Goal: Task Accomplishment & Management: Manage account settings

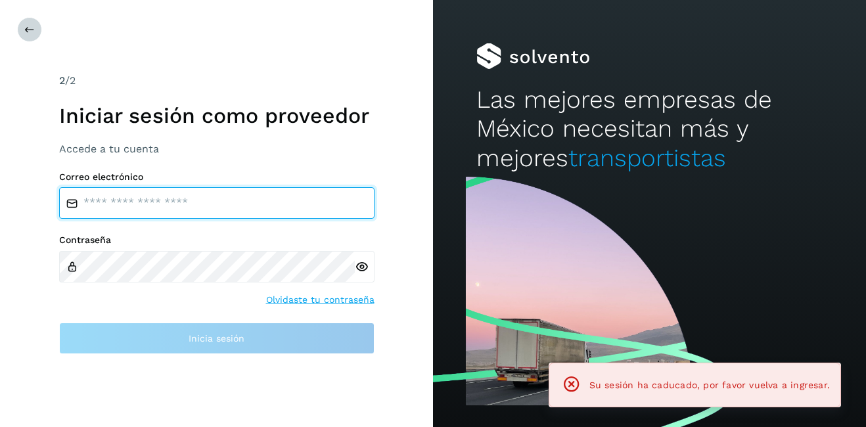
type input "**********"
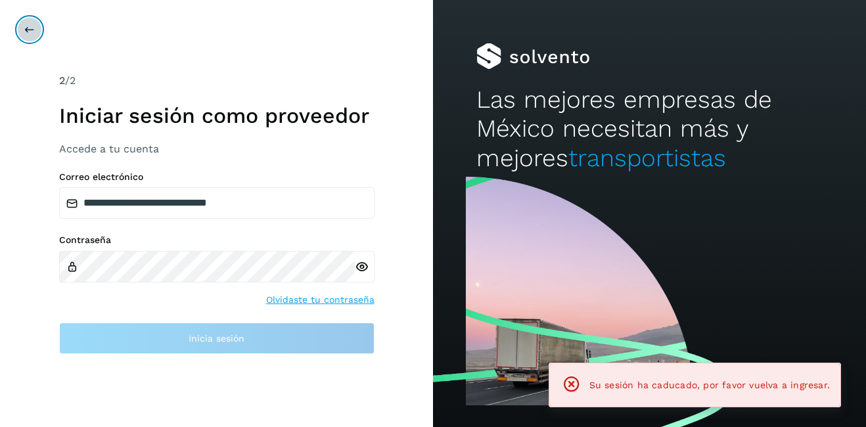
click at [35, 28] on button at bounding box center [29, 29] width 25 height 25
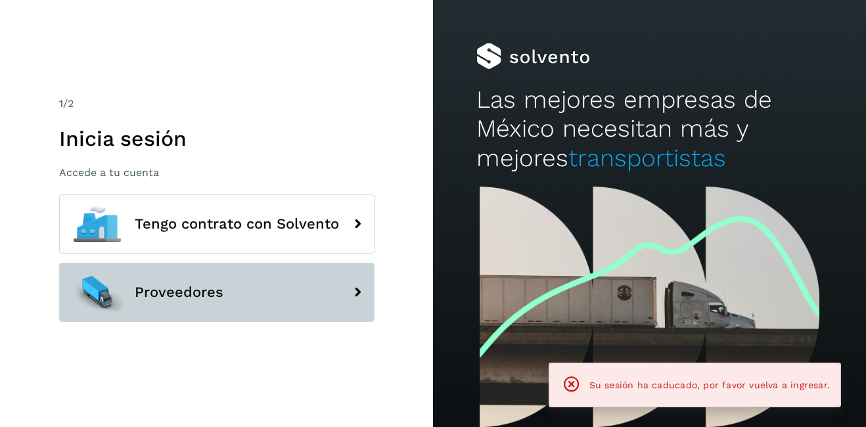
click at [242, 283] on button "Proveedores" at bounding box center [217, 292] width 316 height 59
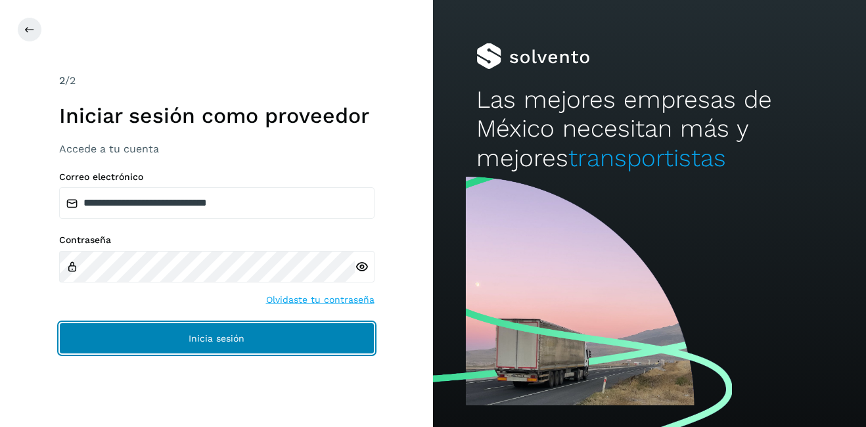
click at [195, 343] on span "Inicia sesión" at bounding box center [217, 338] width 56 height 9
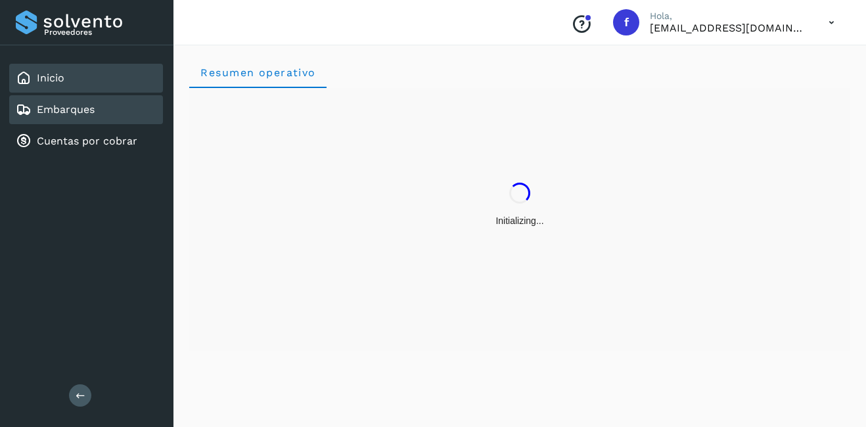
click at [34, 110] on div "Embarques" at bounding box center [55, 110] width 79 height 16
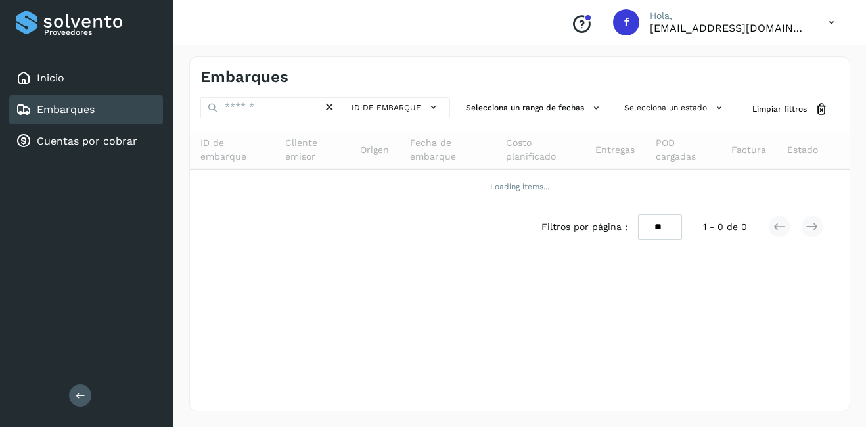
drag, startPoint x: 34, startPoint y: 110, endPoint x: 85, endPoint y: 104, distance: 51.0
click at [85, 104] on link "Embarques" at bounding box center [66, 109] width 58 height 12
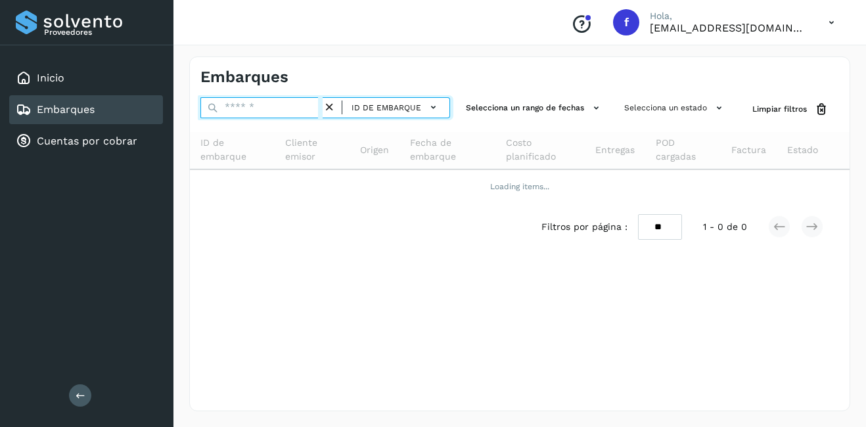
click at [252, 101] on input "text" at bounding box center [261, 107] width 122 height 21
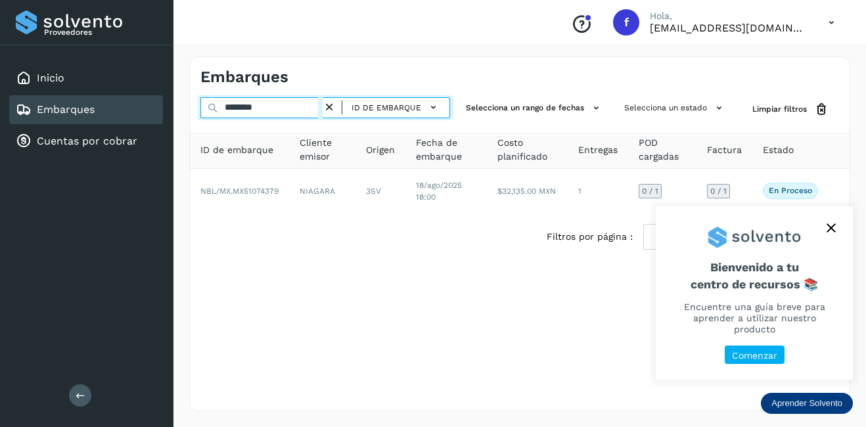
type input "********"
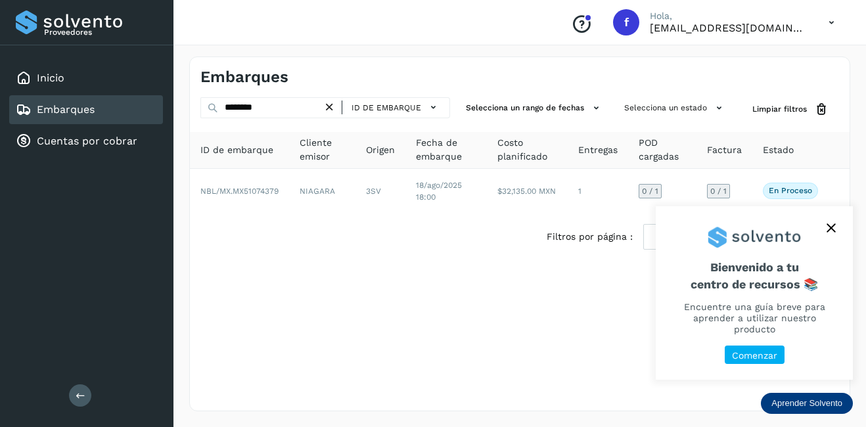
click at [832, 225] on icon "close," at bounding box center [831, 228] width 9 height 9
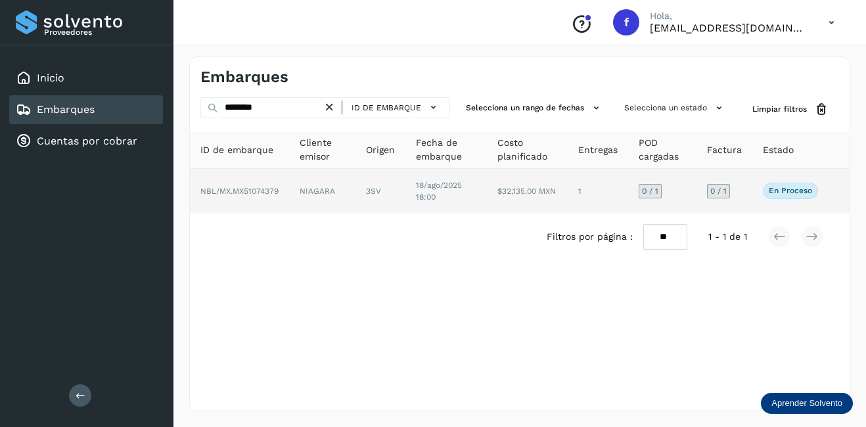
click at [487, 197] on td "18/ago/2025 18:00" at bounding box center [527, 191] width 80 height 45
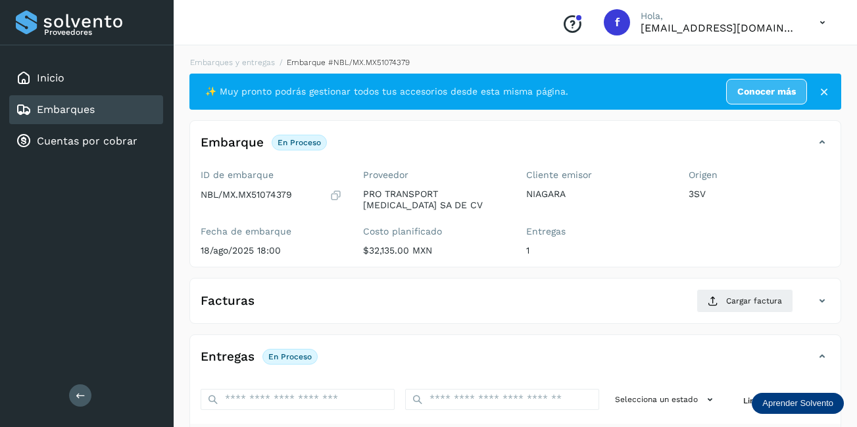
scroll to position [206, 0]
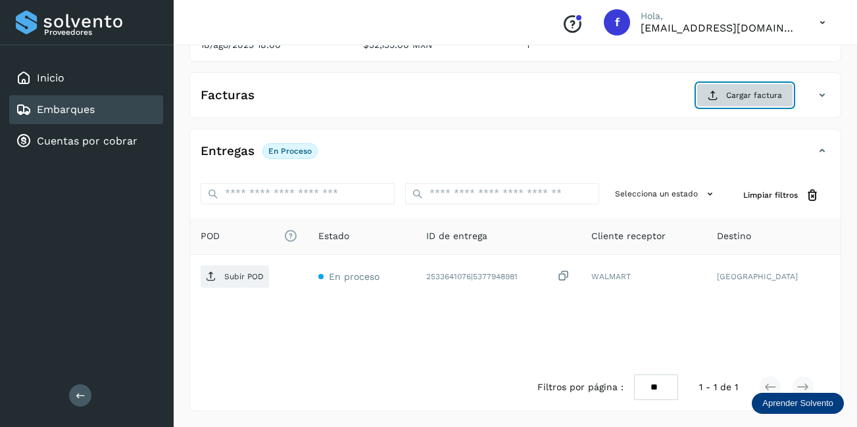
click at [747, 97] on span "Cargar factura" at bounding box center [754, 95] width 56 height 12
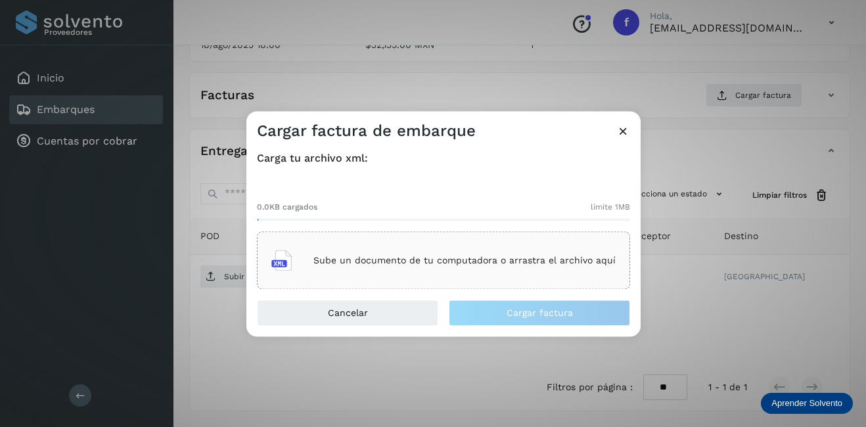
click at [446, 218] on div "0.0KB cargados límite 1MB" at bounding box center [443, 206] width 373 height 30
click at [444, 230] on div "0.0KB cargados límite 1MB Sube un documento de tu computadora o arrastra el arc…" at bounding box center [443, 235] width 373 height 109
drag, startPoint x: 446, startPoint y: 237, endPoint x: 445, endPoint y: 250, distance: 12.5
click at [445, 250] on div "Sube un documento de tu computadora o arrastra el archivo aquí" at bounding box center [443, 261] width 373 height 58
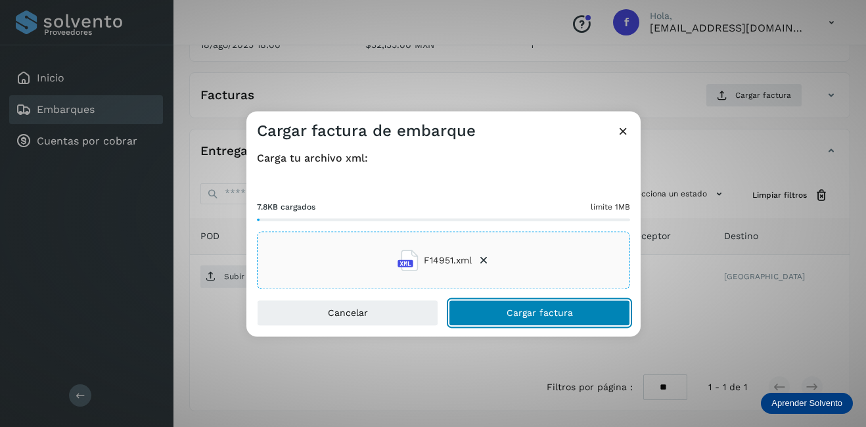
click at [528, 316] on span "Cargar factura" at bounding box center [540, 313] width 66 height 9
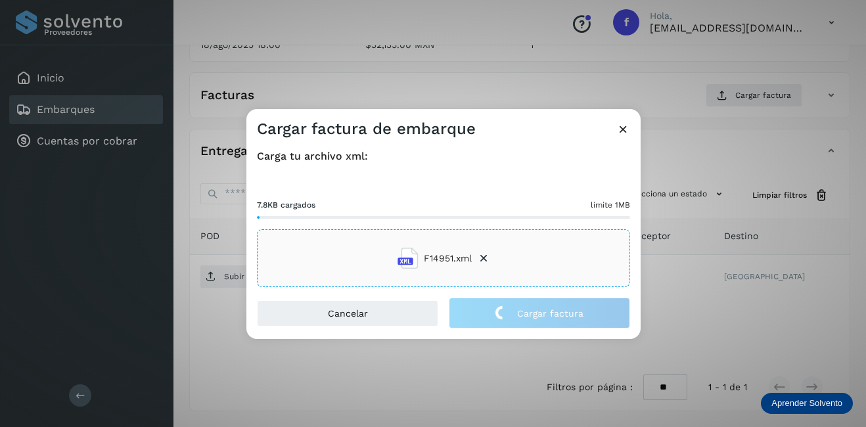
click at [678, 285] on div "Cargar factura de embarque Carga tu archivo xml: 7.8KB cargados límite 1MB F149…" at bounding box center [433, 213] width 866 height 427
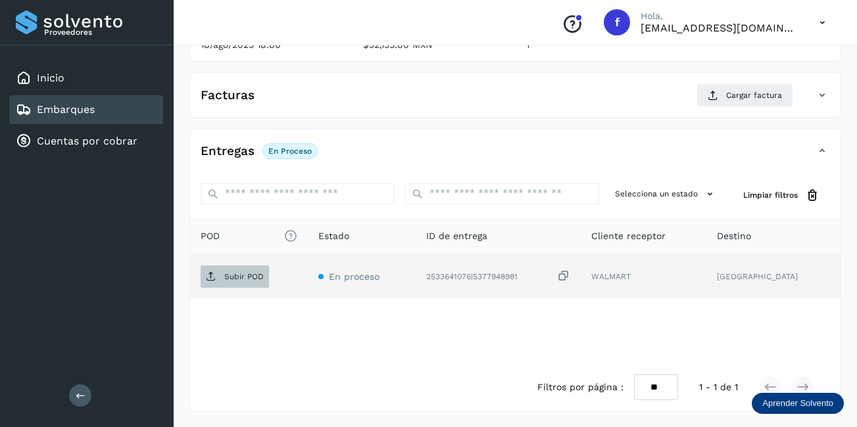
click at [245, 279] on p "Subir POD" at bounding box center [243, 276] width 39 height 9
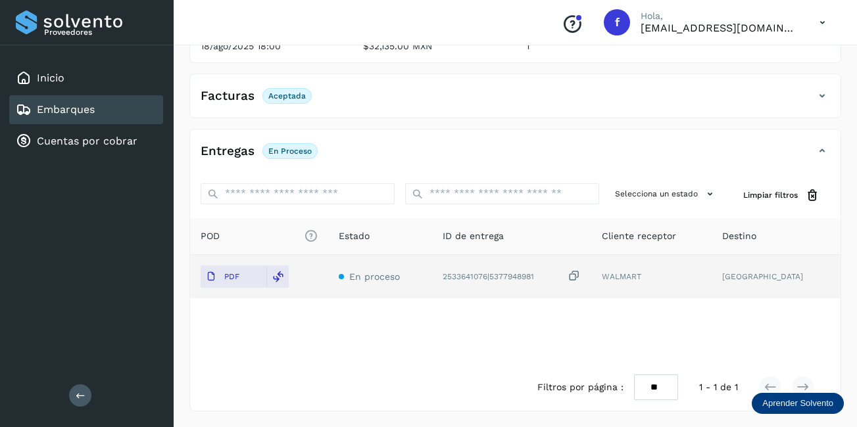
scroll to position [0, 0]
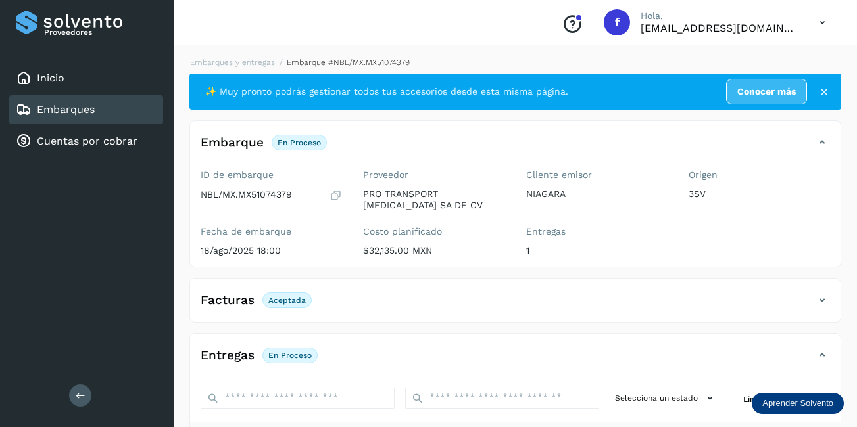
click at [87, 114] on link "Embarques" at bounding box center [66, 109] width 58 height 12
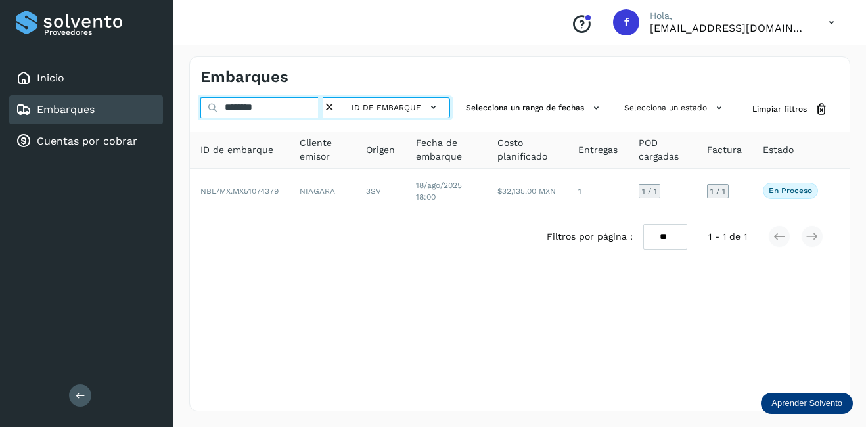
drag, startPoint x: 187, startPoint y: 108, endPoint x: 129, endPoint y: 110, distance: 58.6
click at [136, 108] on div "Proveedores Inicio Embarques Cuentas por cobrar Salir Conoce nuestros beneficio…" at bounding box center [433, 213] width 866 height 427
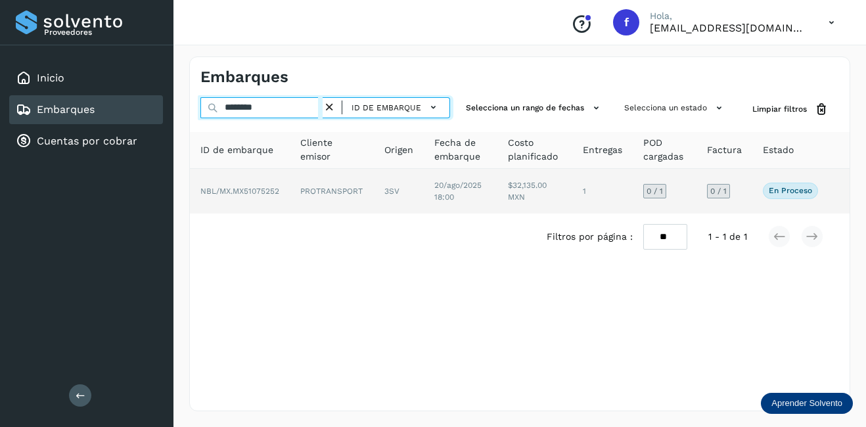
type input "********"
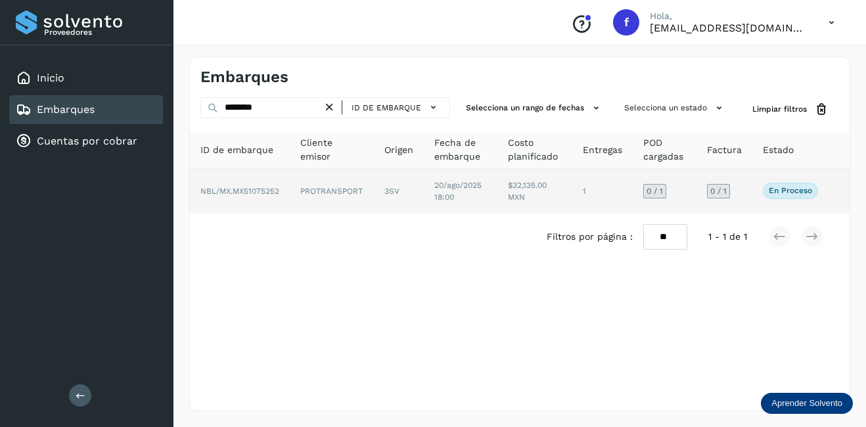
click at [573, 190] on td "$32,135.00 MXN" at bounding box center [603, 191] width 60 height 45
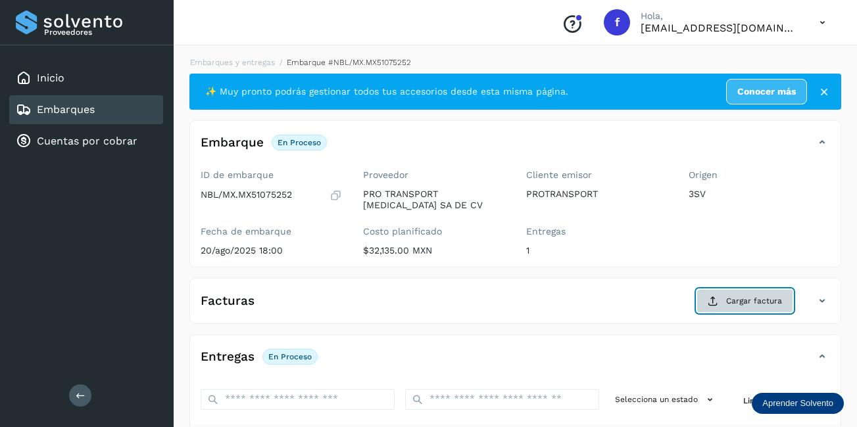
click at [776, 296] on span "Cargar factura" at bounding box center [754, 301] width 56 height 12
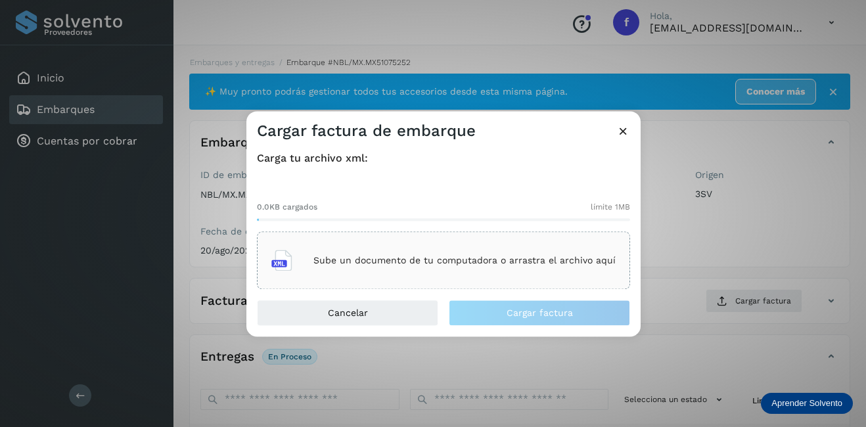
click at [563, 241] on div "Sube un documento de tu computadora o arrastra el archivo aquí" at bounding box center [443, 261] width 373 height 58
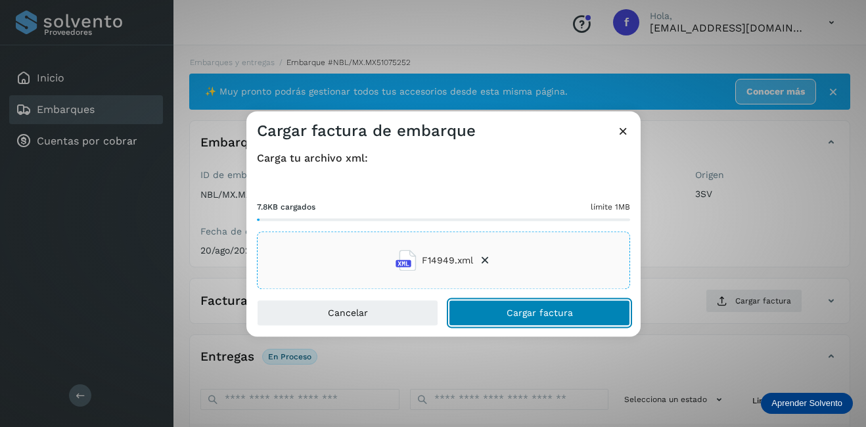
click at [534, 316] on span "Cargar factura" at bounding box center [540, 313] width 66 height 9
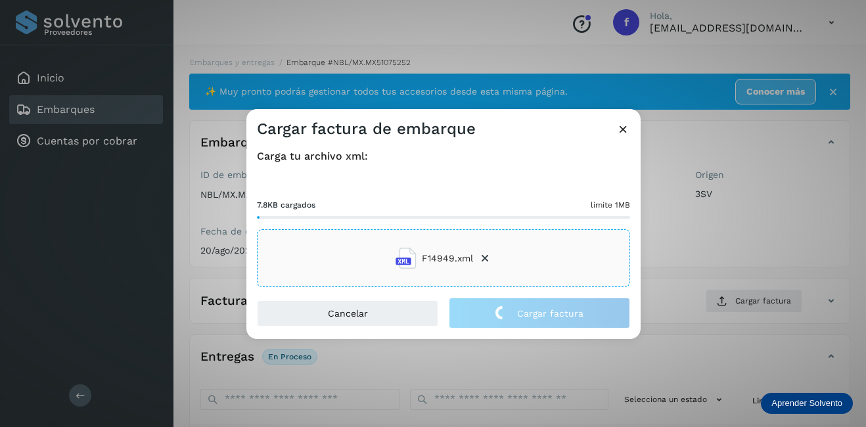
click at [738, 262] on div "Cargar factura de embarque Carga tu archivo xml: 7.8KB cargados límite 1MB F149…" at bounding box center [433, 213] width 866 height 427
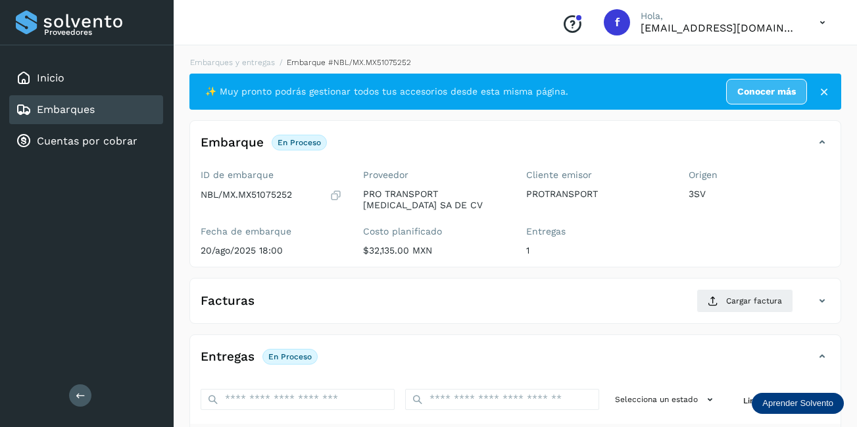
scroll to position [197, 0]
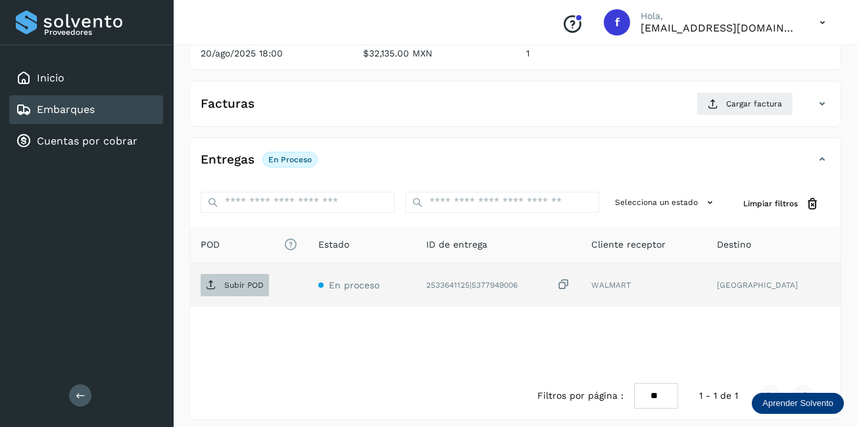
click at [242, 295] on span "Subir POD" at bounding box center [234, 285] width 68 height 21
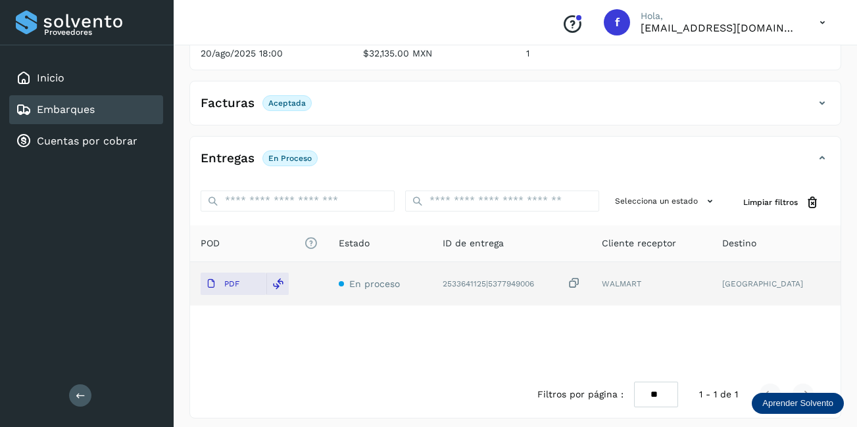
scroll to position [0, 0]
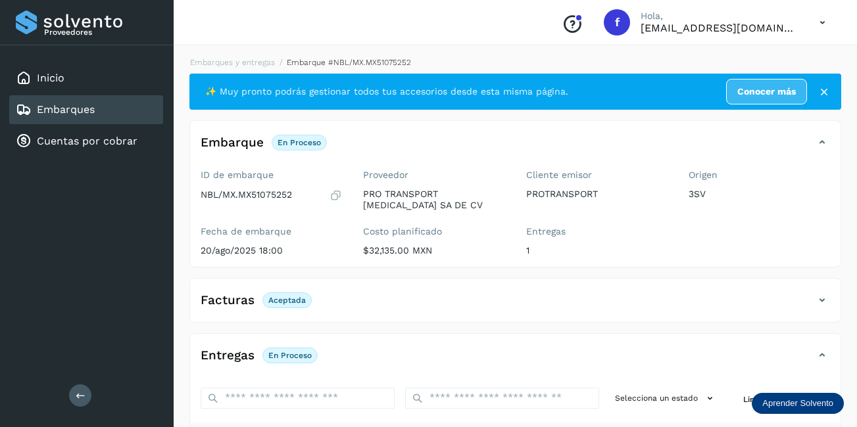
click at [124, 110] on div "Embarques" at bounding box center [86, 109] width 154 height 29
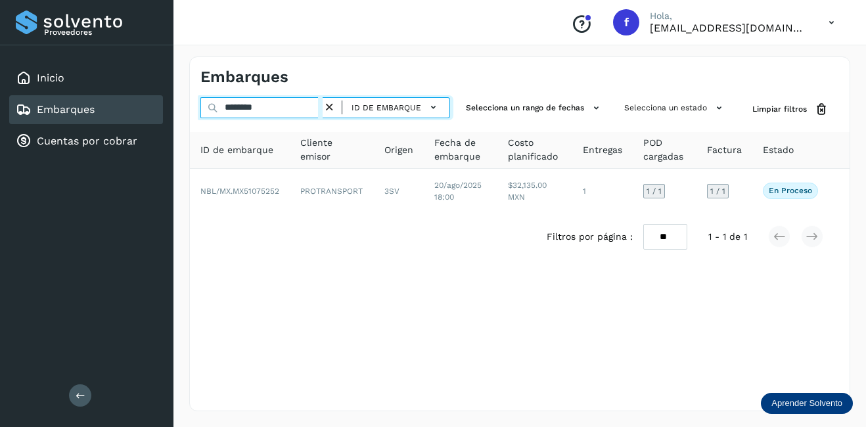
drag, startPoint x: 291, startPoint y: 112, endPoint x: 176, endPoint y: 103, distance: 114.7
click at [176, 103] on div "Embarques ******** ID de embarque Selecciona un rango de fechas Selecciona un e…" at bounding box center [520, 234] width 693 height 387
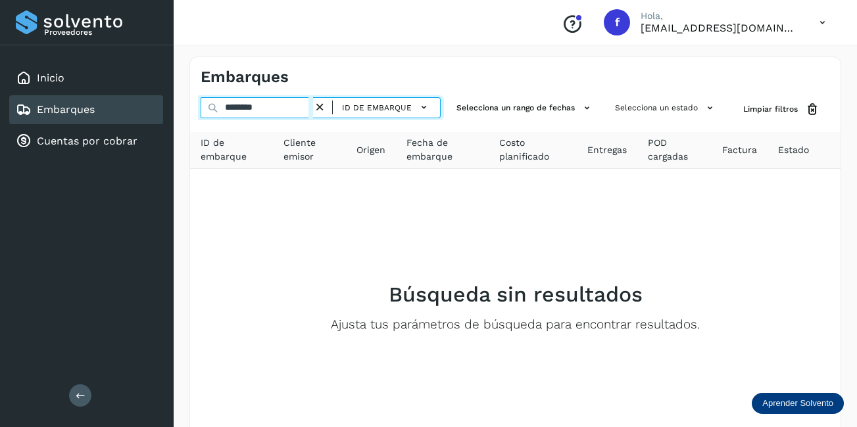
drag, startPoint x: 200, startPoint y: 103, endPoint x: 173, endPoint y: 103, distance: 27.6
click at [175, 103] on div "Embarques ******** ID de embarque Selecciona un rango de fechas Selecciona un e…" at bounding box center [515, 275] width 683 height 469
type input "********"
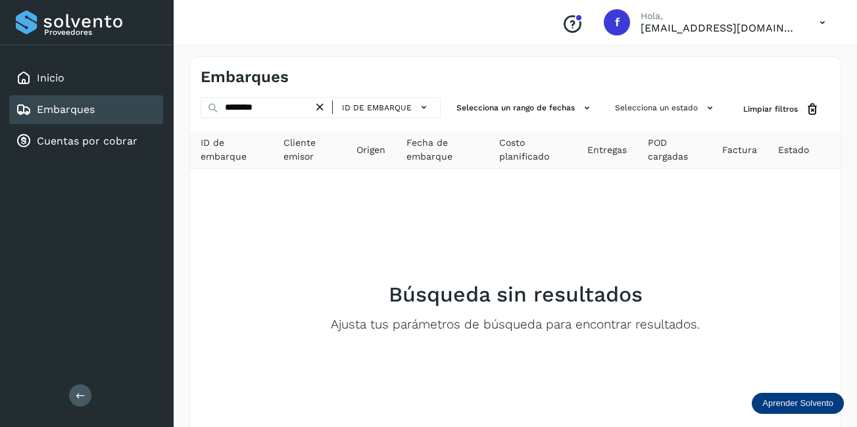
click at [314, 106] on icon at bounding box center [320, 108] width 14 height 14
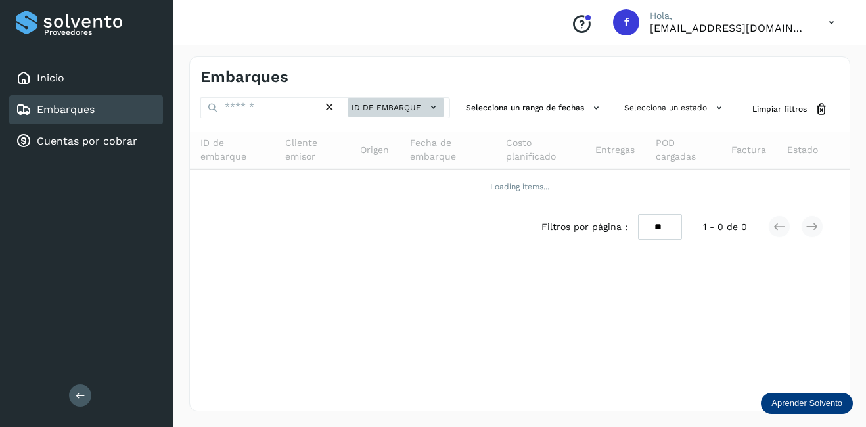
click at [387, 110] on span "ID de embarque" at bounding box center [387, 108] width 70 height 12
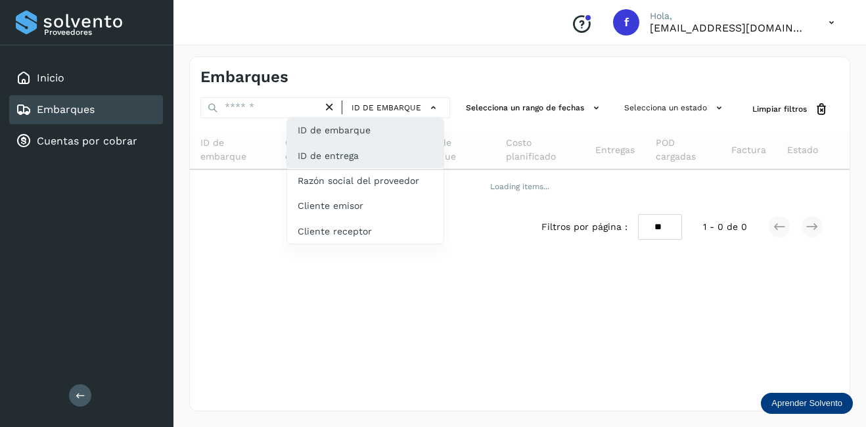
click at [350, 193] on div "ID de entrega" at bounding box center [365, 205] width 156 height 25
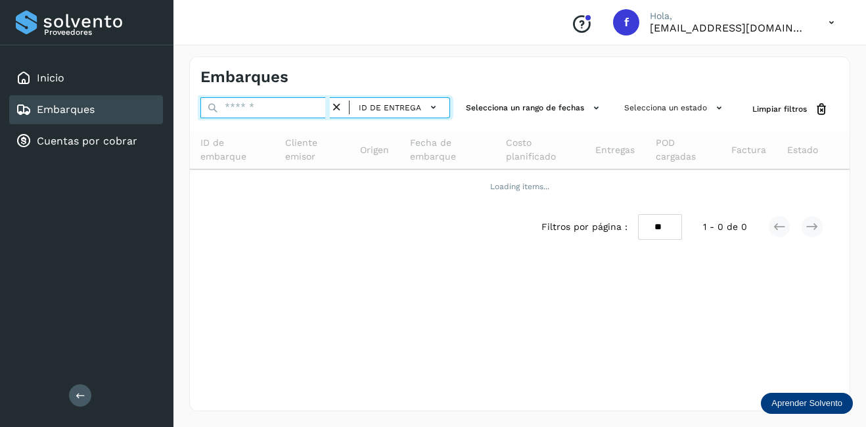
click at [247, 115] on input "text" at bounding box center [265, 107] width 130 height 21
type input "**********"
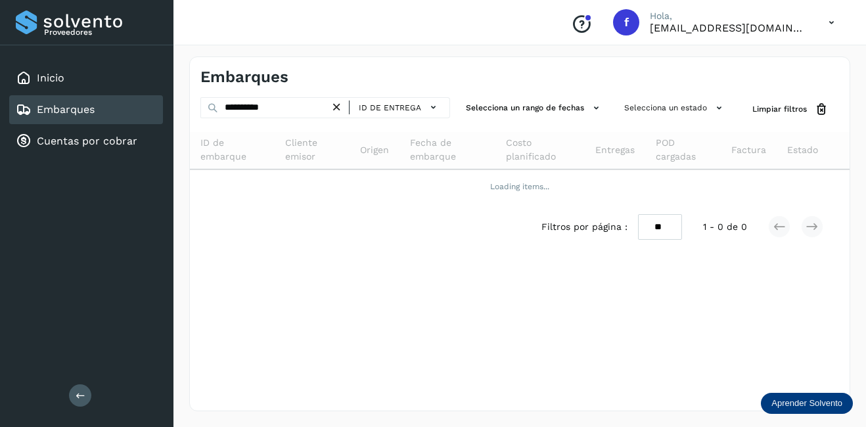
click at [331, 110] on icon at bounding box center [337, 108] width 14 height 14
click at [404, 108] on span "ID de entrega" at bounding box center [390, 108] width 62 height 12
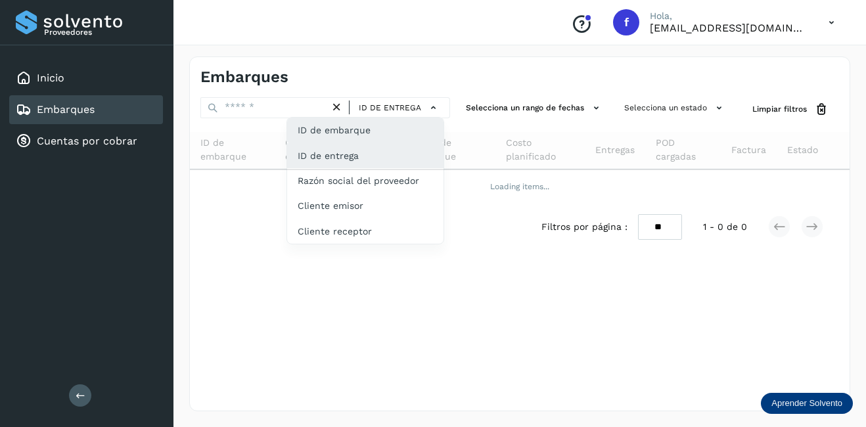
click at [387, 168] on div "ID de embarque" at bounding box center [365, 180] width 156 height 25
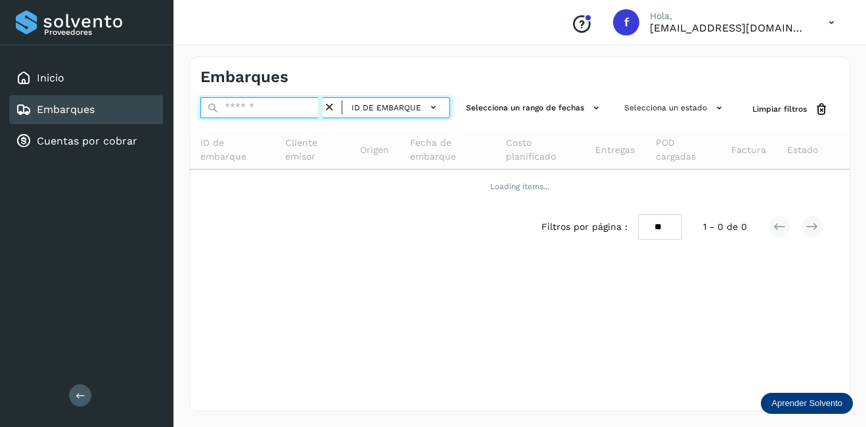
click at [252, 114] on input "text" at bounding box center [261, 107] width 122 height 21
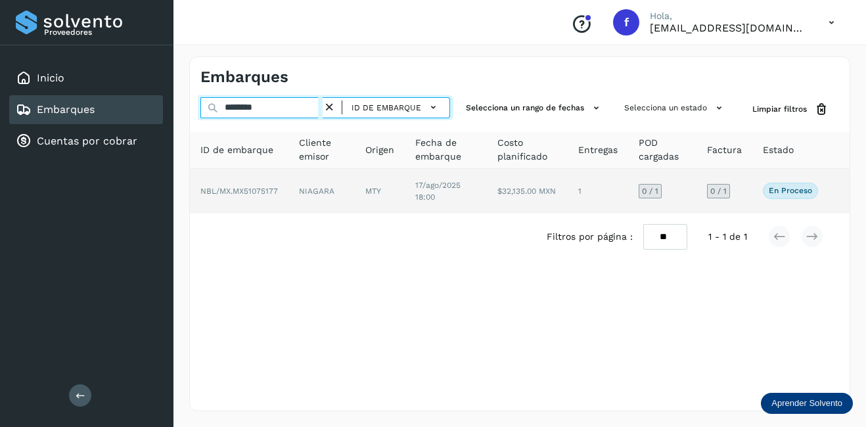
type input "********"
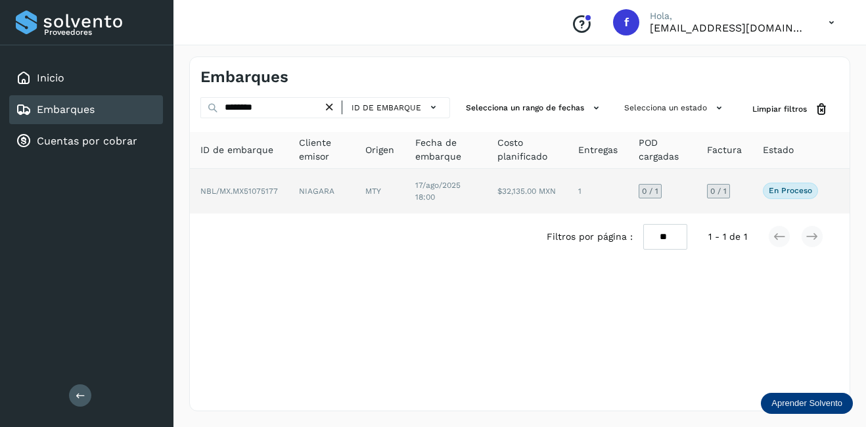
click at [355, 188] on td "NIAGARA" at bounding box center [380, 191] width 50 height 45
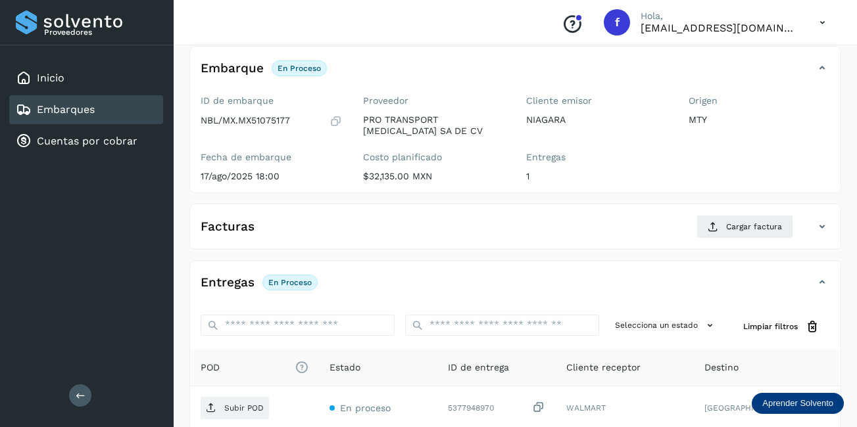
scroll to position [9, 0]
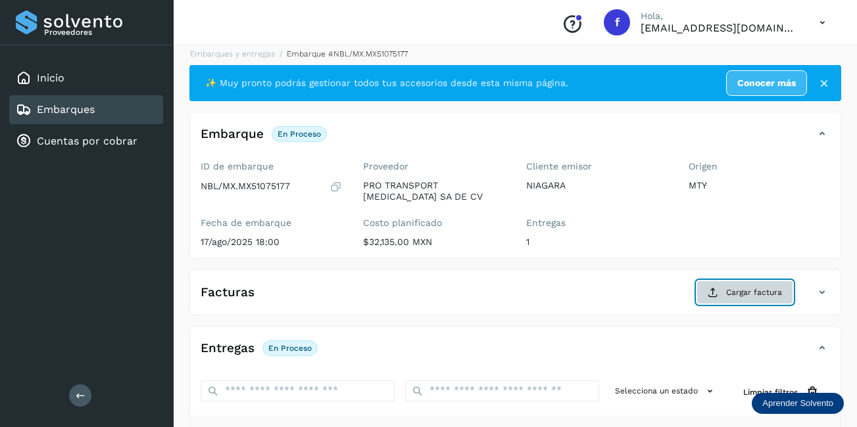
click at [714, 299] on button "Cargar factura" at bounding box center [744, 293] width 97 height 24
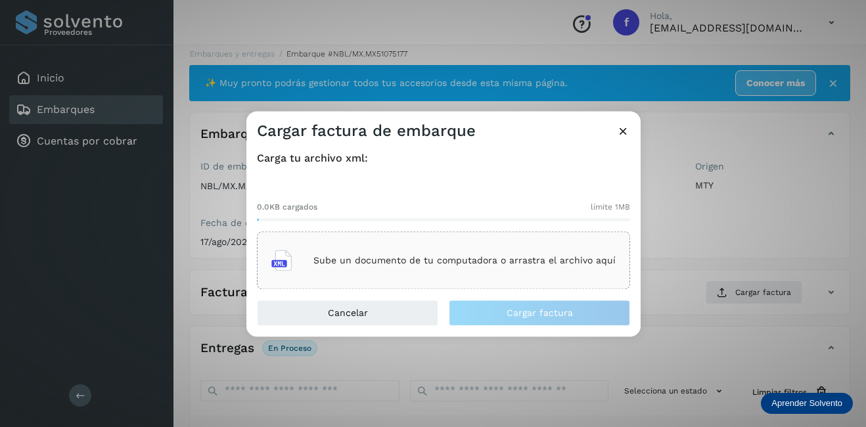
click at [433, 277] on div "Sube un documento de tu computadora o arrastra el archivo aquí" at bounding box center [443, 260] width 344 height 35
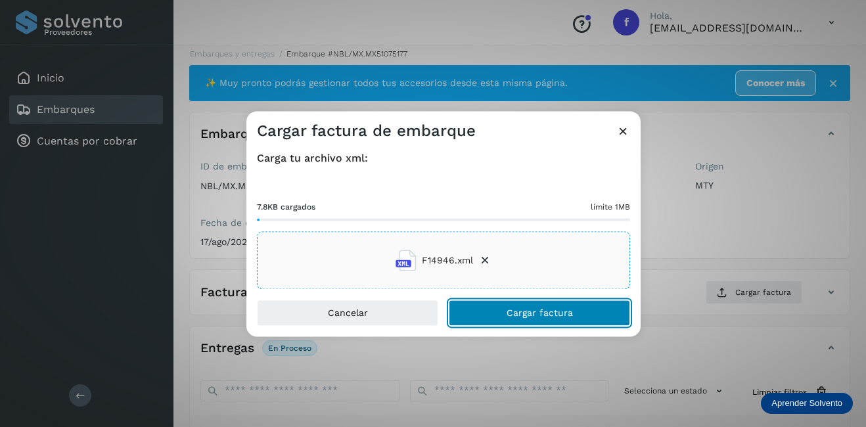
click at [494, 316] on button "Cargar factura" at bounding box center [539, 313] width 181 height 26
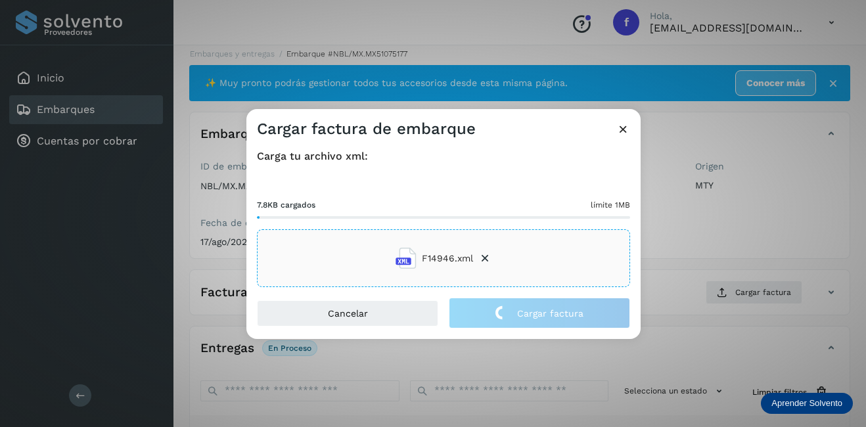
click at [686, 273] on div "Cargar factura de embarque Carga tu archivo xml: 7.8KB cargados límite 1MB F149…" at bounding box center [433, 213] width 866 height 427
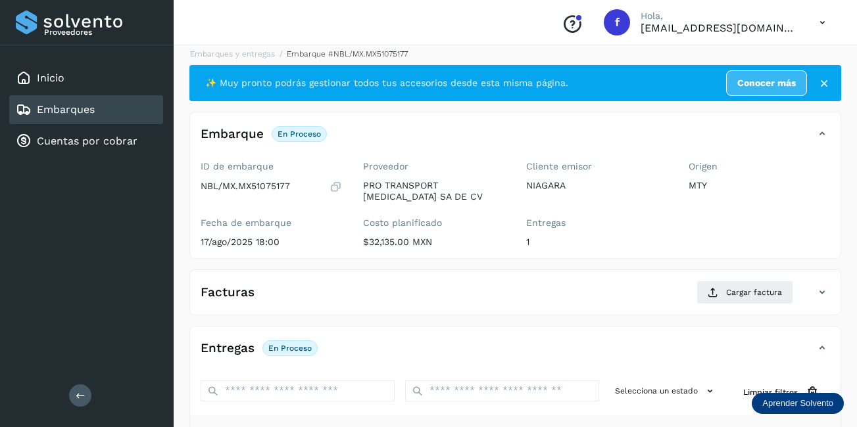
scroll to position [206, 0]
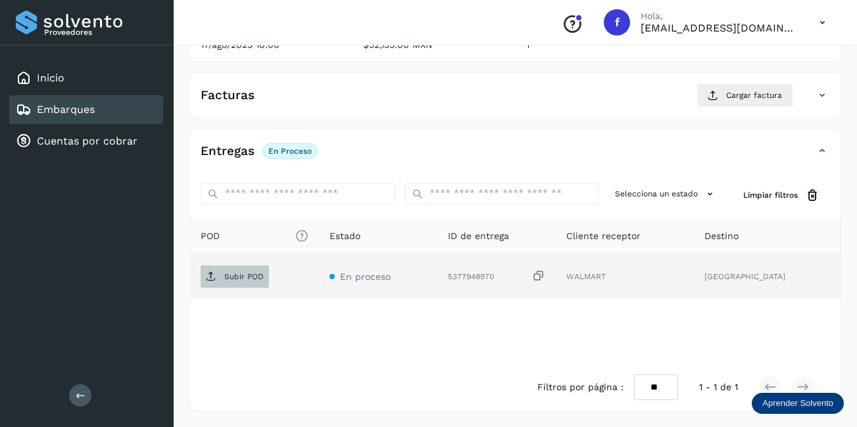
click at [239, 285] on span "Subir POD" at bounding box center [234, 276] width 68 height 21
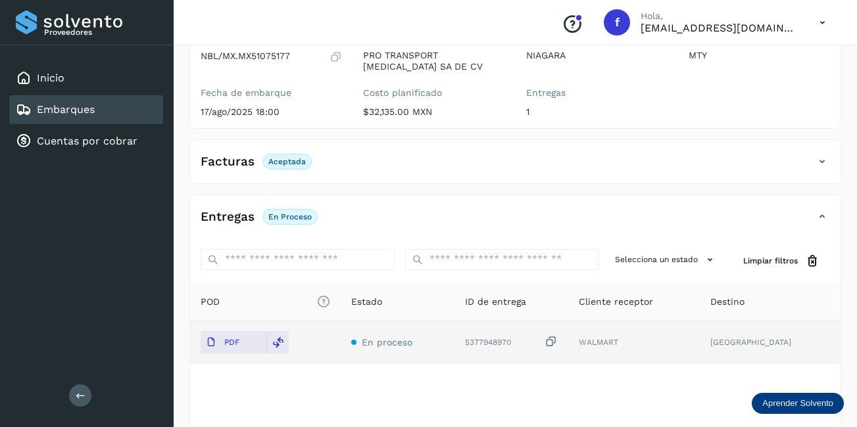
scroll to position [204, 0]
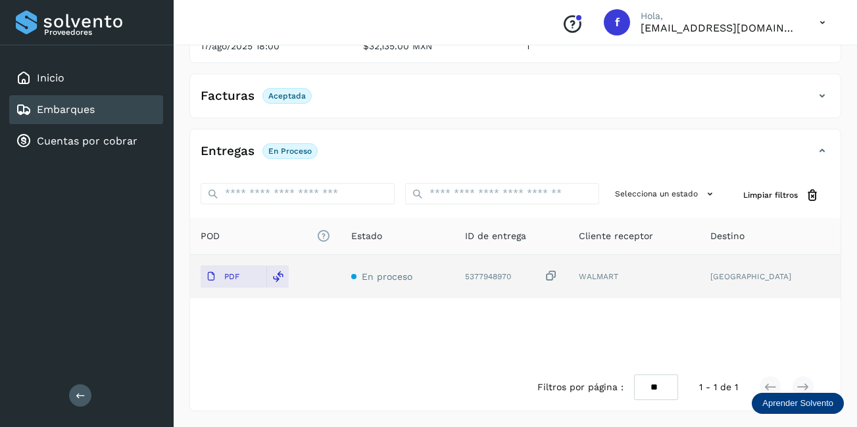
click at [106, 105] on div "Embarques" at bounding box center [86, 109] width 154 height 29
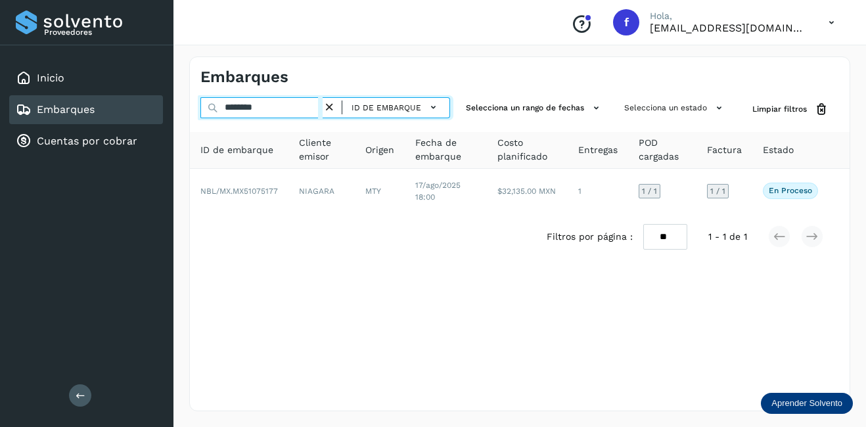
drag, startPoint x: 276, startPoint y: 106, endPoint x: 177, endPoint y: 101, distance: 98.7
click at [177, 101] on div "Embarques ******** ID de embarque Selecciona un rango de fechas Selecciona un e…" at bounding box center [520, 234] width 693 height 387
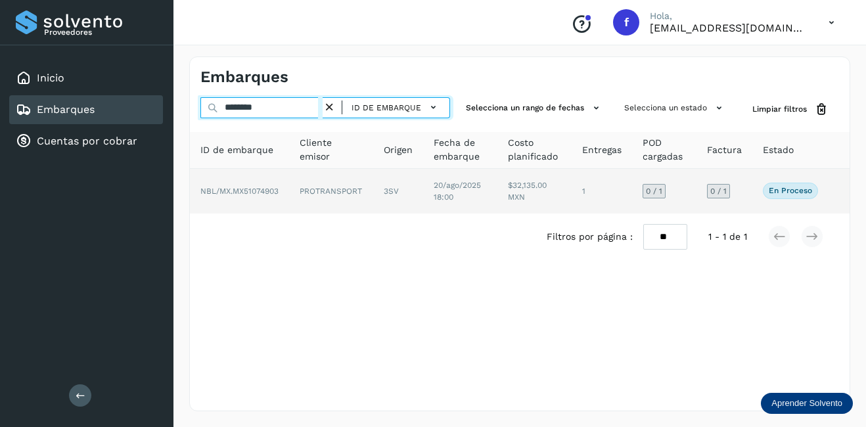
type input "********"
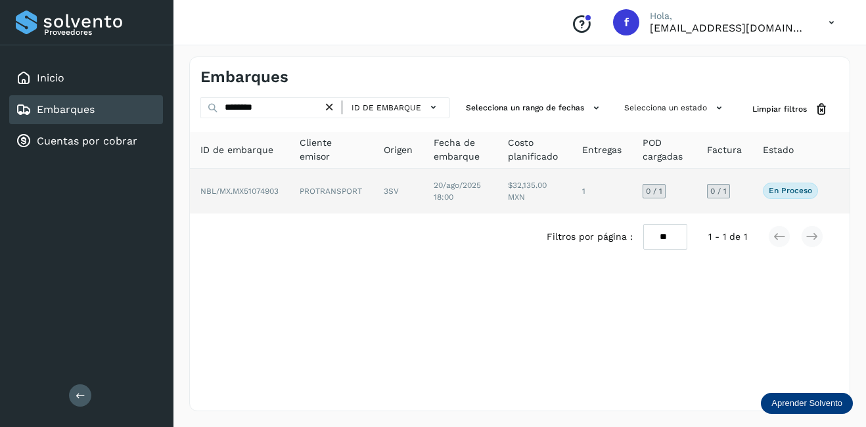
click at [373, 191] on td "PROTRANSPORT" at bounding box center [398, 191] width 50 height 45
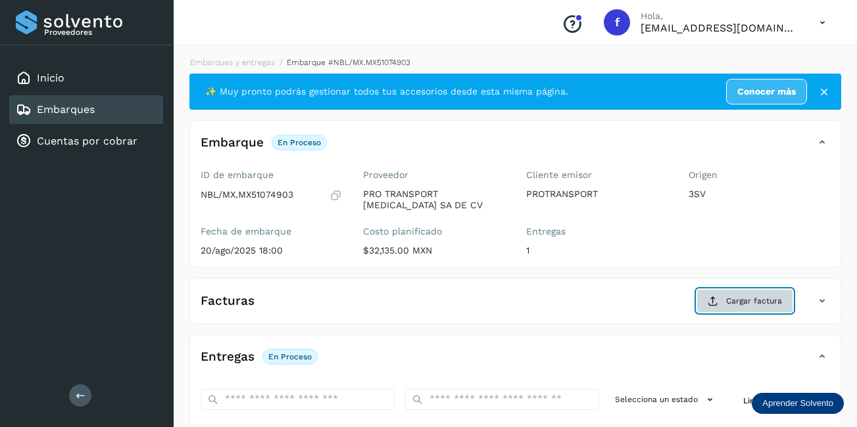
click at [732, 304] on span "Cargar factura" at bounding box center [754, 301] width 56 height 12
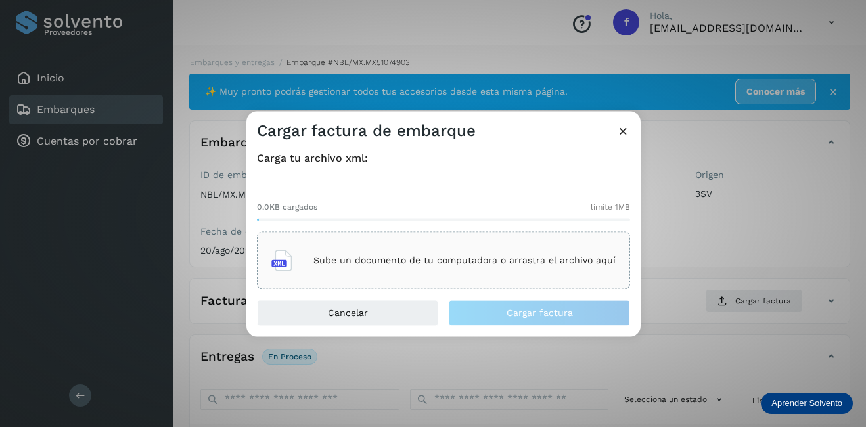
click at [384, 264] on p "Sube un documento de tu computadora o arrastra el archivo aquí" at bounding box center [465, 260] width 302 height 11
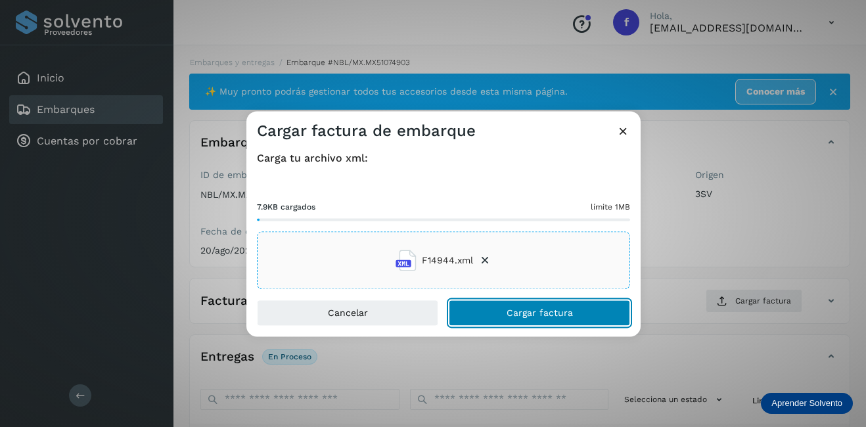
click at [531, 312] on span "Cargar factura" at bounding box center [540, 313] width 66 height 9
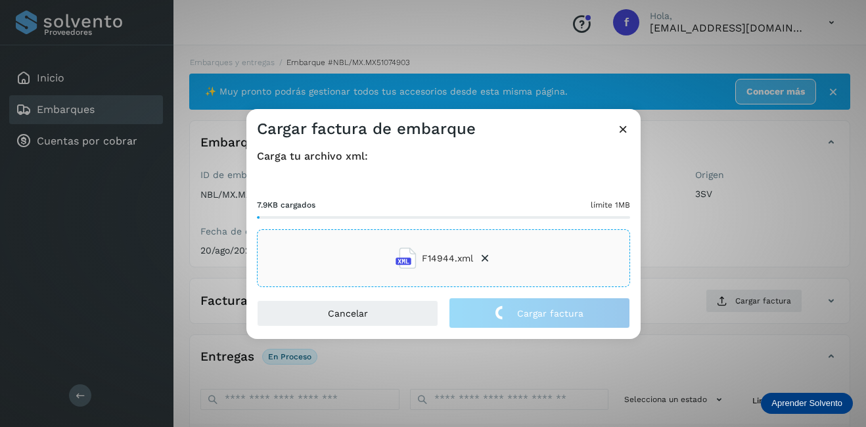
click at [700, 260] on div "Cargar factura de embarque Carga tu archivo xml: 7.9KB cargados límite 1MB F149…" at bounding box center [433, 213] width 866 height 427
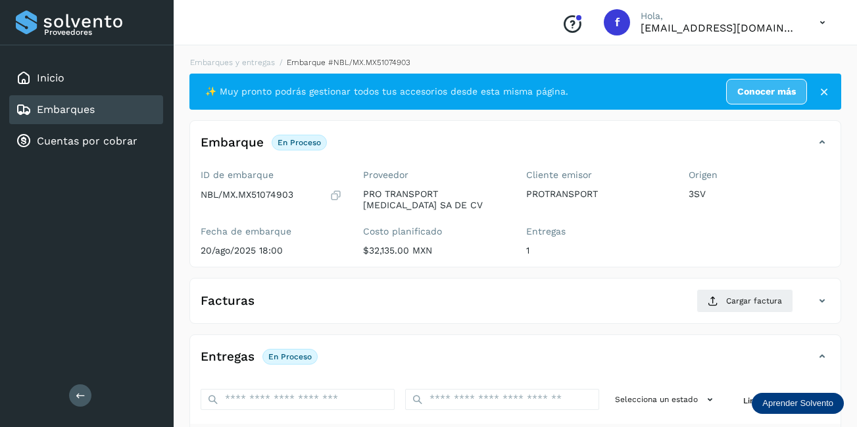
scroll to position [197, 0]
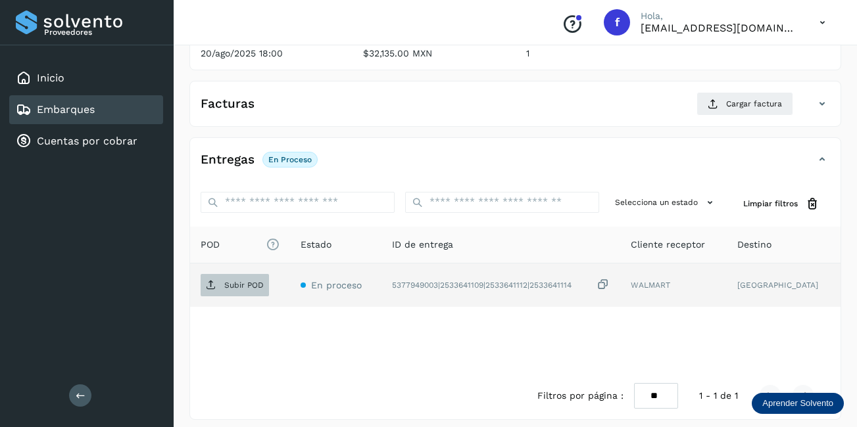
click at [233, 284] on p "Subir POD" at bounding box center [243, 285] width 39 height 9
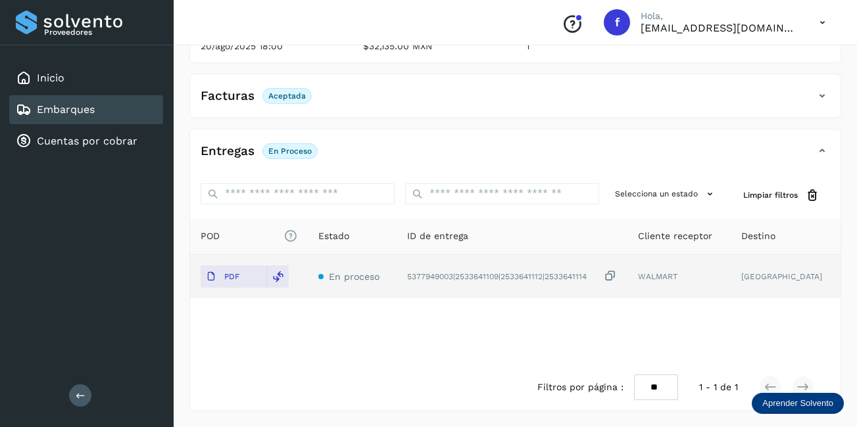
scroll to position [73, 0]
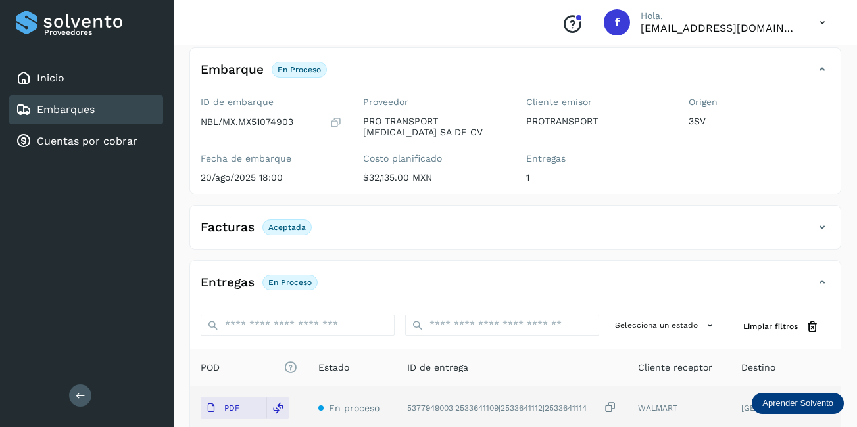
click at [66, 118] on div "Embarques" at bounding box center [86, 109] width 154 height 29
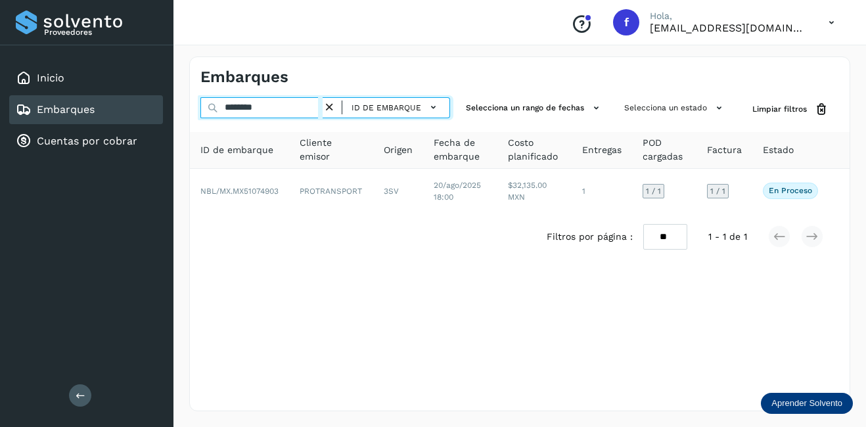
drag, startPoint x: 283, startPoint y: 111, endPoint x: 148, endPoint y: 102, distance: 135.7
click at [148, 102] on div "Proveedores Inicio Embarques Cuentas por cobrar Salir Conoce nuestros beneficio…" at bounding box center [433, 213] width 866 height 427
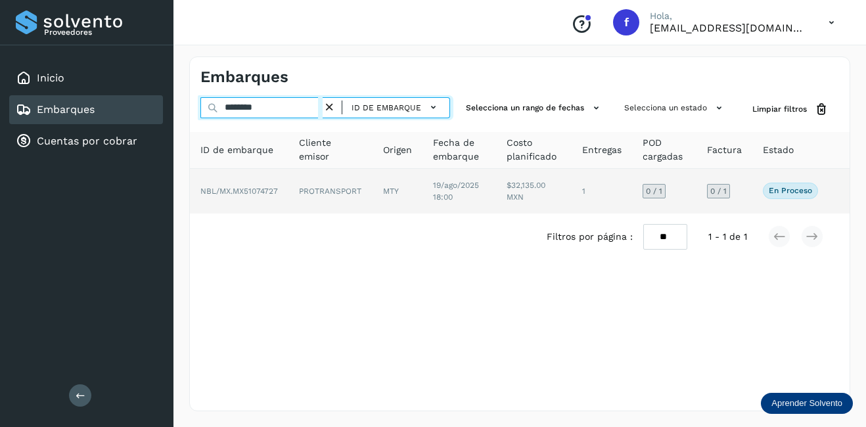
type input "********"
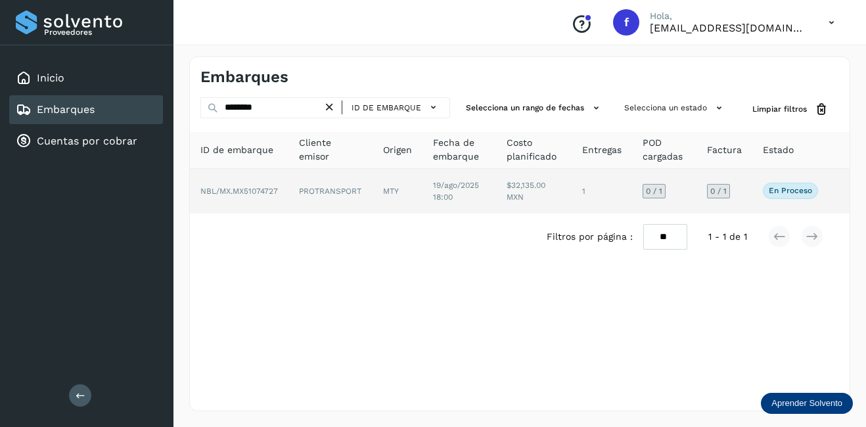
click at [289, 194] on td "NBL/MX.MX51074727" at bounding box center [331, 191] width 84 height 45
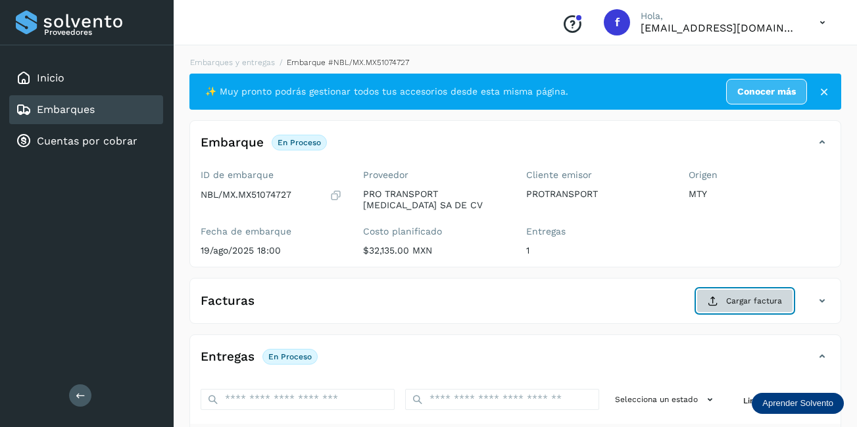
click at [757, 298] on span "Cargar factura" at bounding box center [754, 301] width 56 height 12
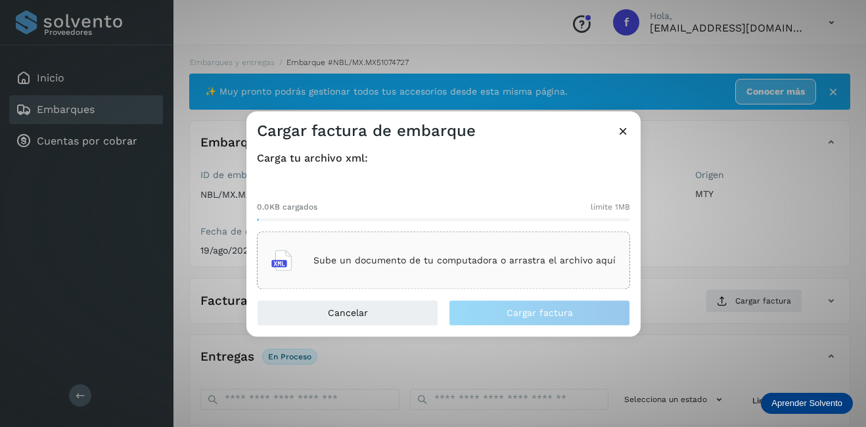
click at [438, 262] on p "Sube un documento de tu computadora o arrastra el archivo aquí" at bounding box center [465, 260] width 302 height 11
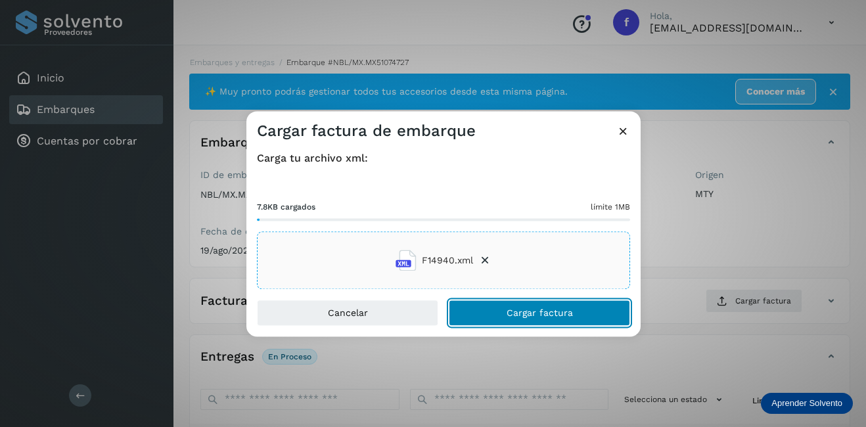
click at [532, 306] on button "Cargar factura" at bounding box center [539, 313] width 181 height 26
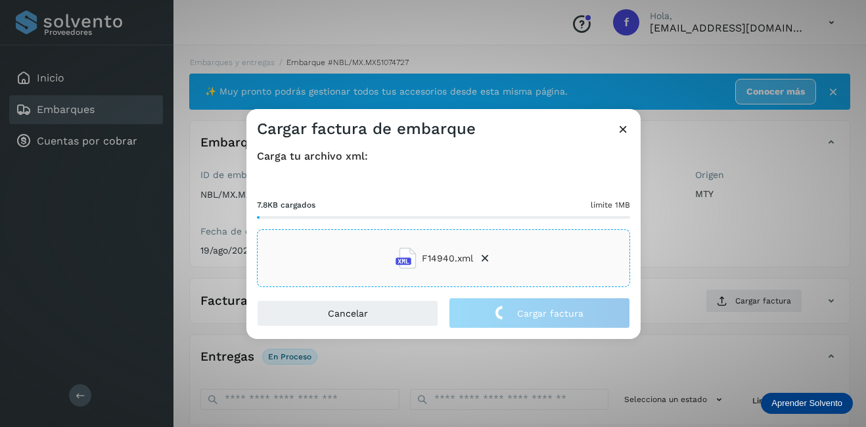
click at [653, 266] on div "Cargar factura de embarque Carga tu archivo xml: 7.8KB cargados límite 1MB F149…" at bounding box center [433, 213] width 866 height 427
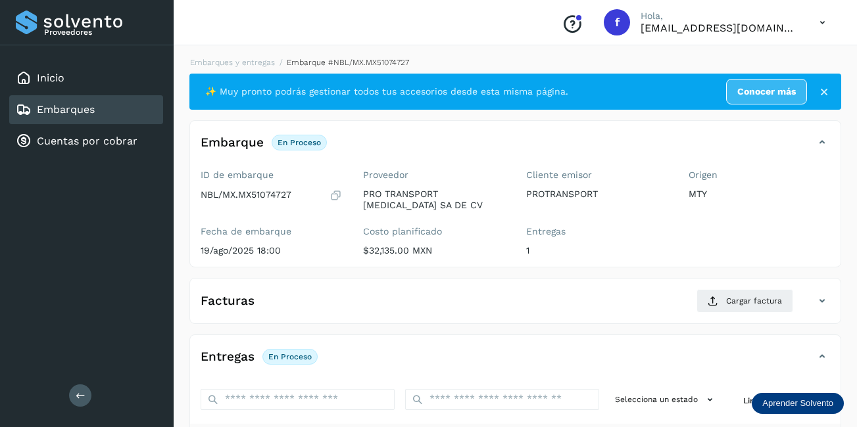
scroll to position [197, 0]
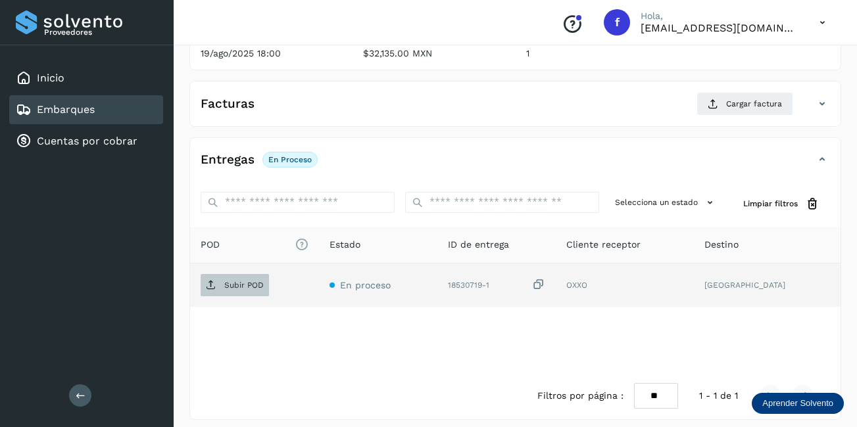
click at [241, 289] on p "Subir POD" at bounding box center [243, 285] width 39 height 9
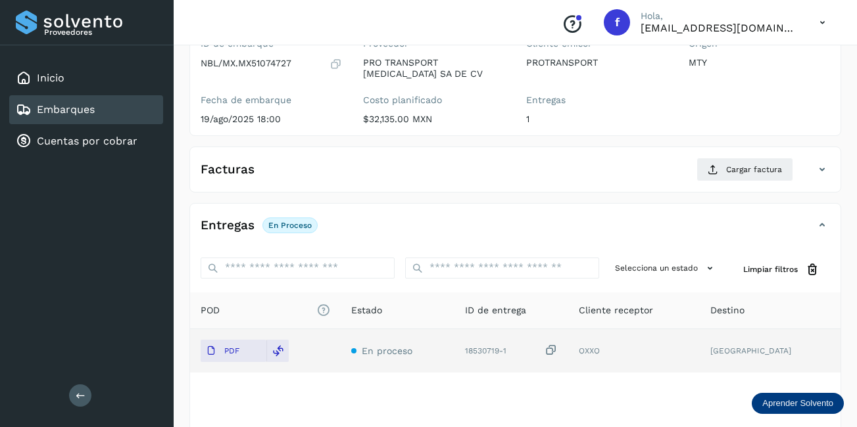
scroll to position [0, 0]
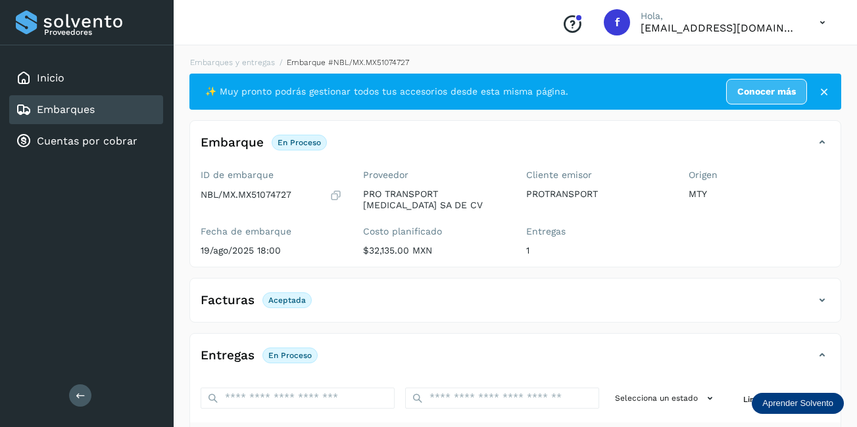
click at [116, 108] on div "Embarques" at bounding box center [86, 109] width 154 height 29
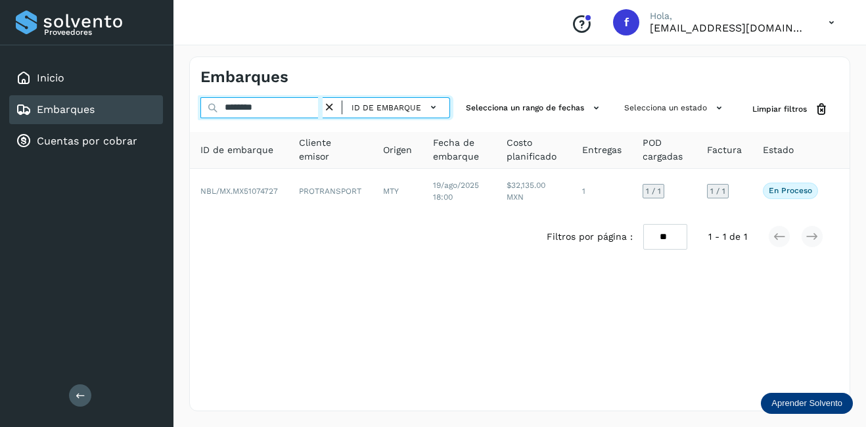
drag, startPoint x: 282, startPoint y: 115, endPoint x: 171, endPoint y: 127, distance: 111.7
click at [176, 127] on div "Embarques ******** ID de embarque Selecciona un rango de fechas Selecciona un e…" at bounding box center [520, 234] width 693 height 387
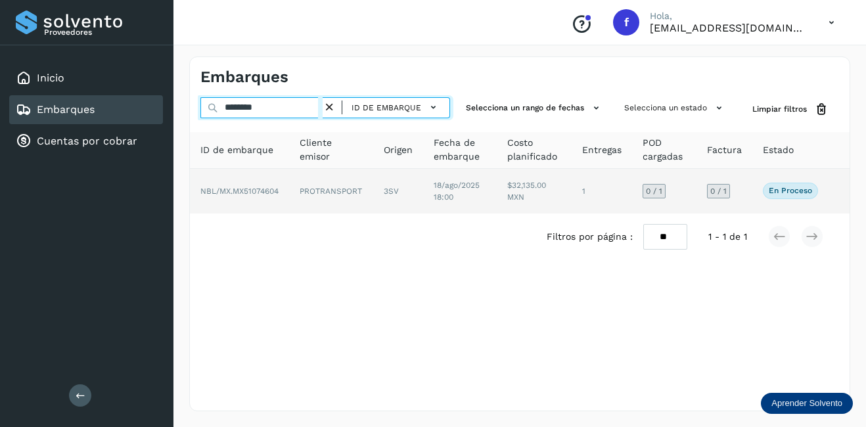
type input "********"
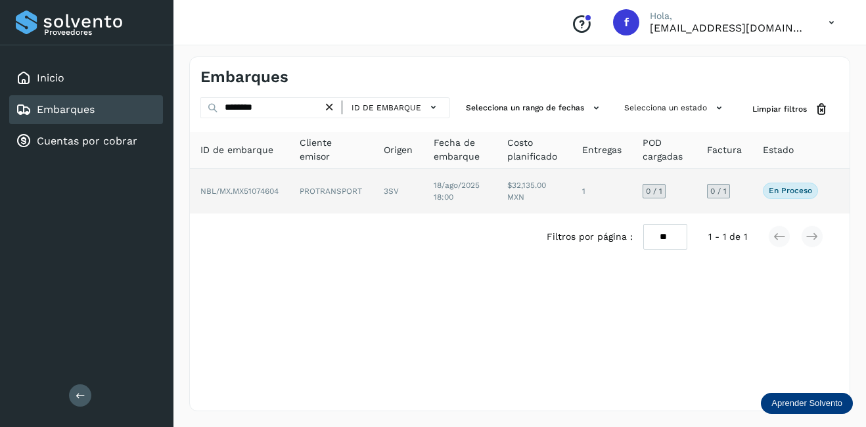
click at [423, 189] on td "3SV" at bounding box center [460, 191] width 74 height 45
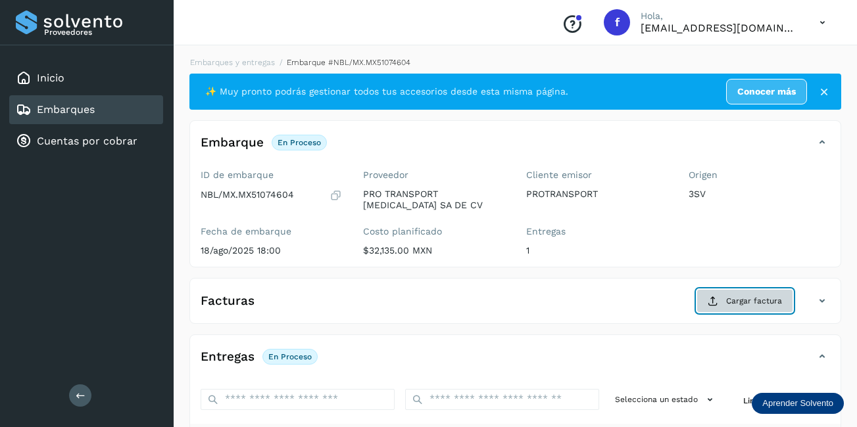
click at [756, 297] on span "Cargar factura" at bounding box center [754, 301] width 56 height 12
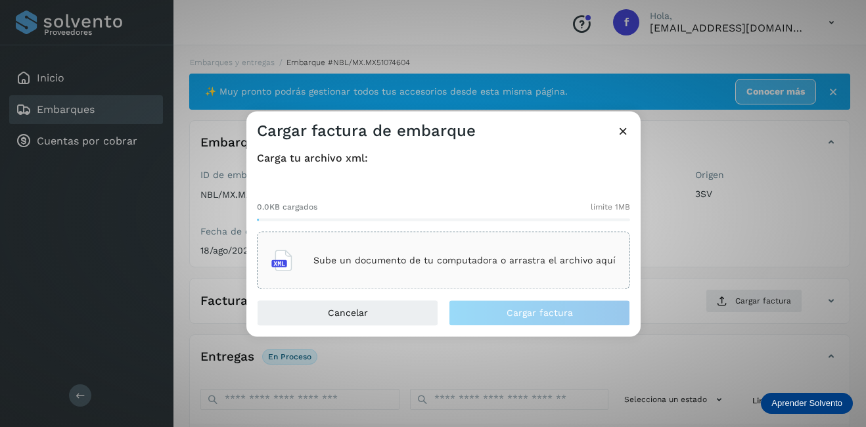
click at [424, 277] on div "Sube un documento de tu computadora o arrastra el archivo aquí" at bounding box center [443, 260] width 344 height 35
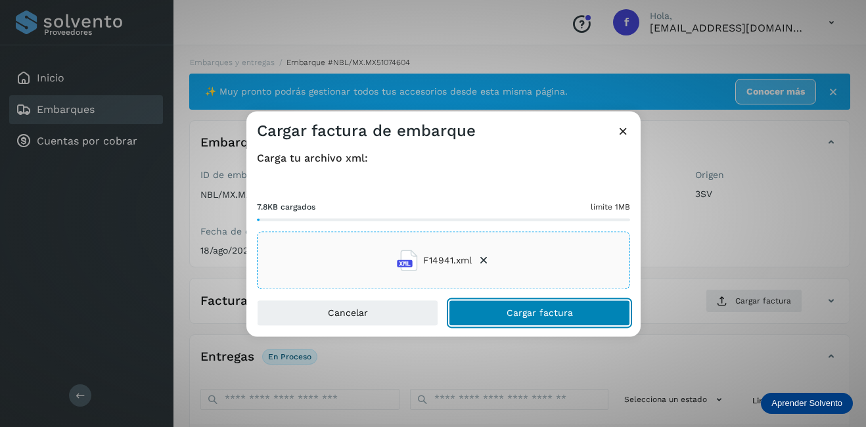
click at [519, 316] on span "Cargar factura" at bounding box center [540, 313] width 66 height 9
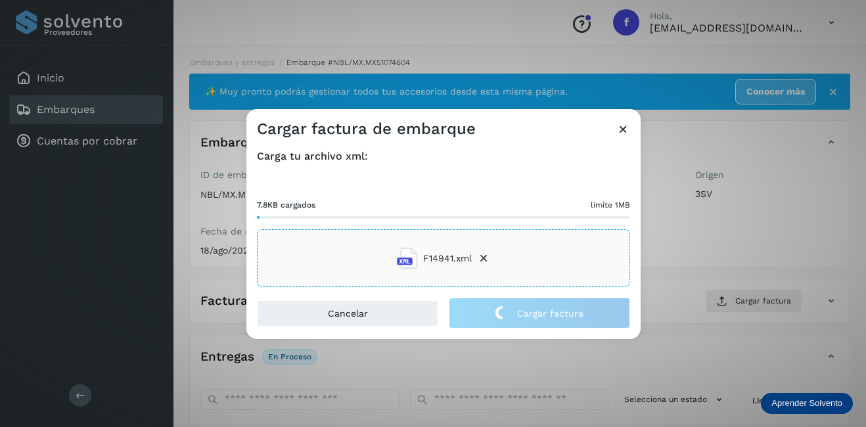
click at [659, 268] on div "Cargar factura de embarque Carga tu archivo xml: 7.8KB cargados límite 1MB F149…" at bounding box center [433, 213] width 866 height 427
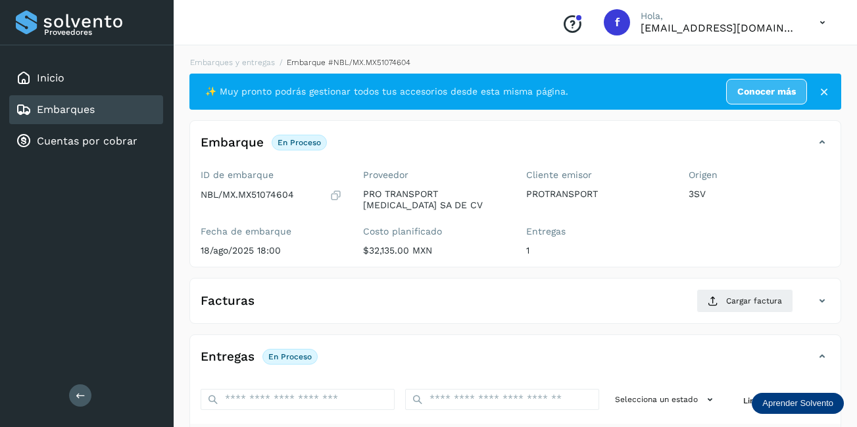
scroll to position [206, 0]
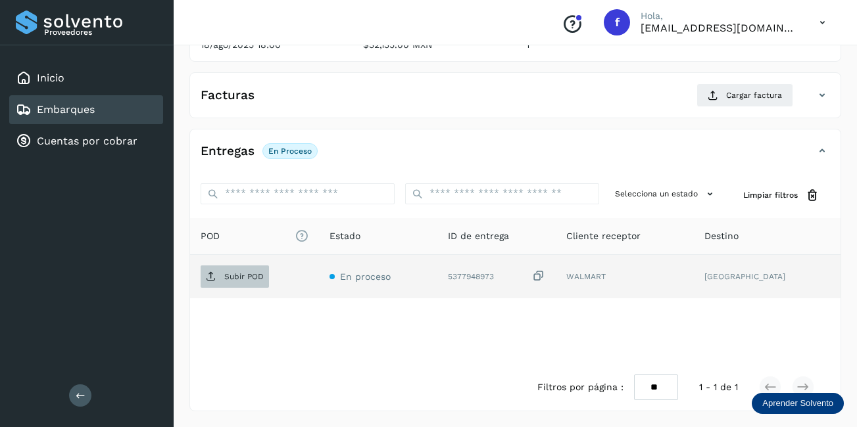
click at [241, 278] on p "Subir POD" at bounding box center [243, 276] width 39 height 9
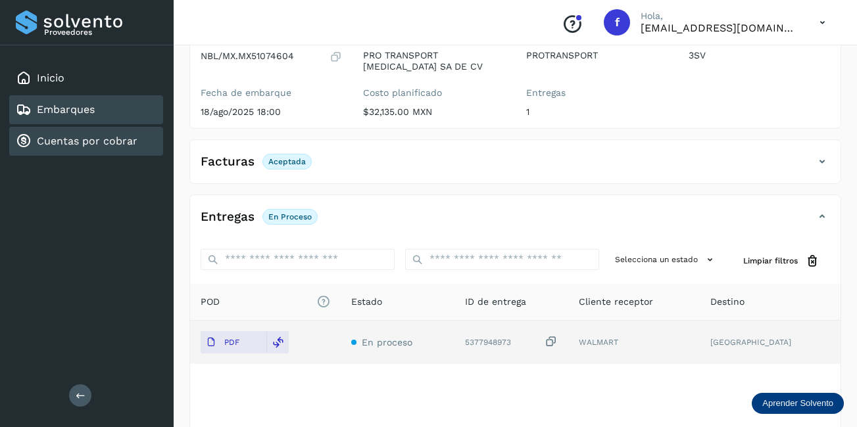
scroll to position [73, 0]
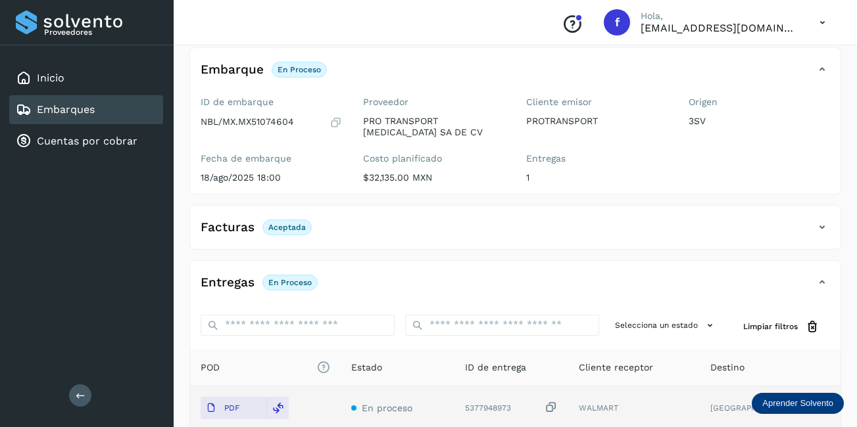
click at [82, 118] on div "Embarques" at bounding box center [86, 109] width 154 height 29
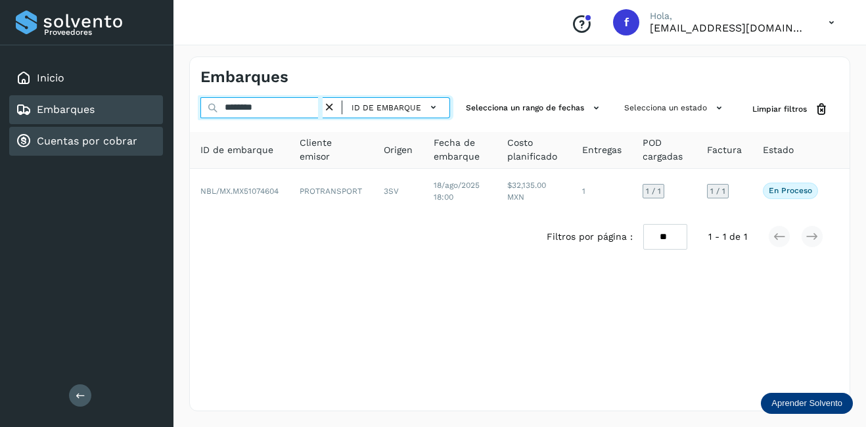
drag, startPoint x: 296, startPoint y: 112, endPoint x: 64, endPoint y: 145, distance: 233.7
click at [66, 143] on div "Proveedores Inicio Embarques Cuentas por cobrar Salir Conoce nuestros beneficio…" at bounding box center [433, 213] width 866 height 427
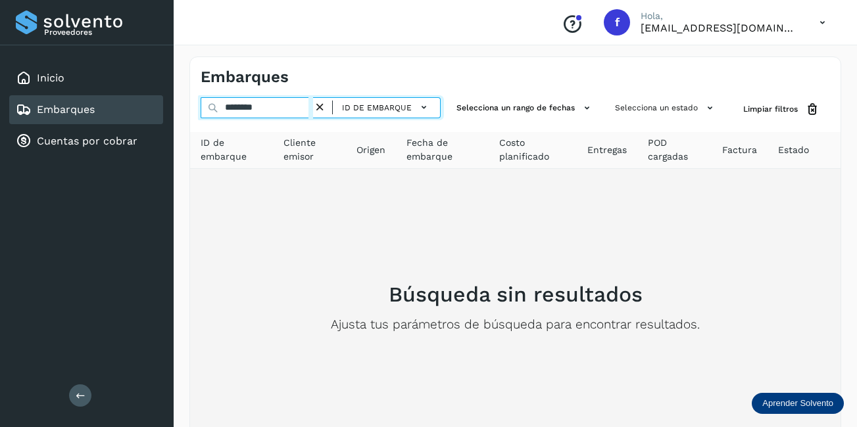
type input "********"
